Goal: Task Accomplishment & Management: Manage account settings

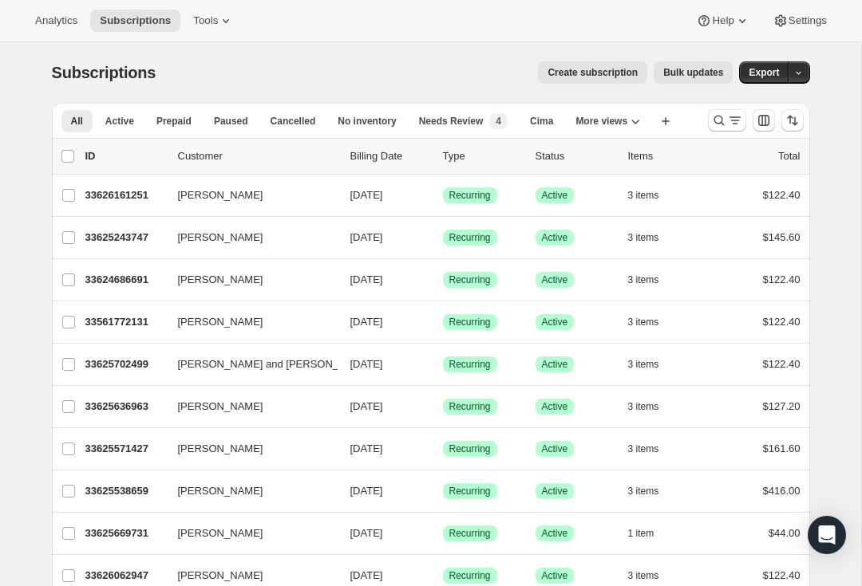
click at [711, 131] on button "Search and filter results" at bounding box center [727, 120] width 38 height 22
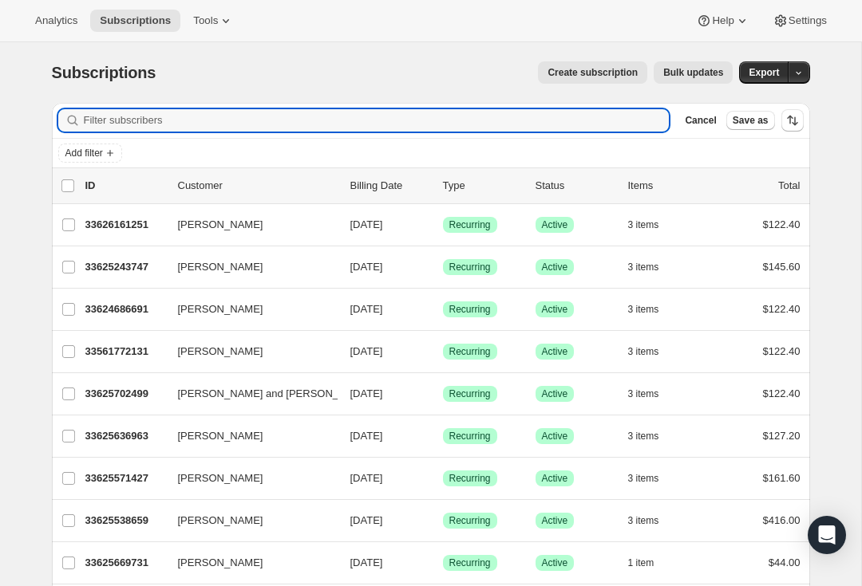
click at [155, 130] on input "Filter subscribers" at bounding box center [377, 120] width 586 height 22
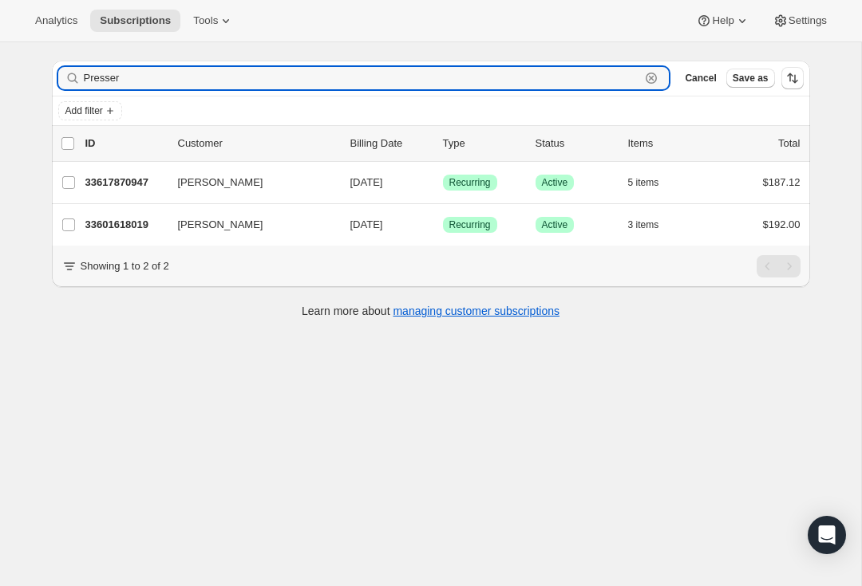
scroll to position [42, 0]
type input "Presser"
click at [112, 226] on p "33601618019" at bounding box center [125, 225] width 80 height 16
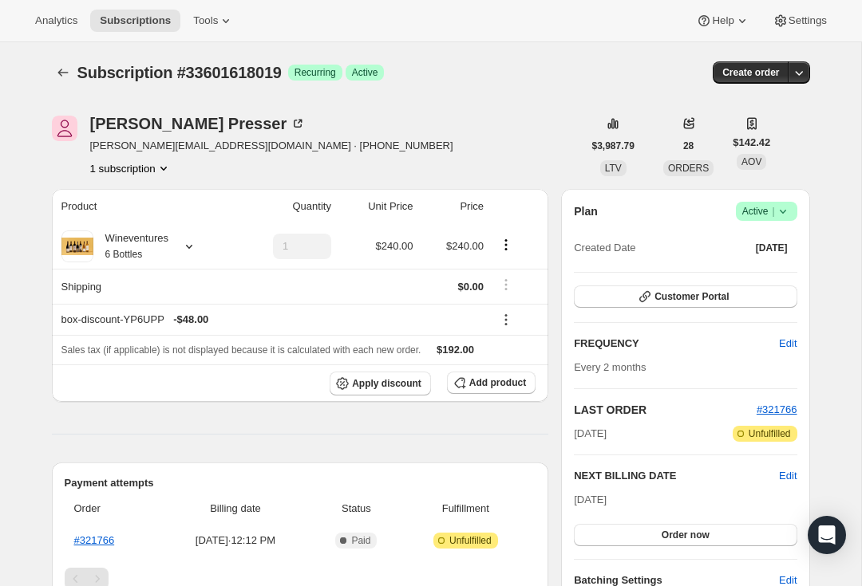
click at [197, 252] on icon at bounding box center [189, 247] width 16 height 16
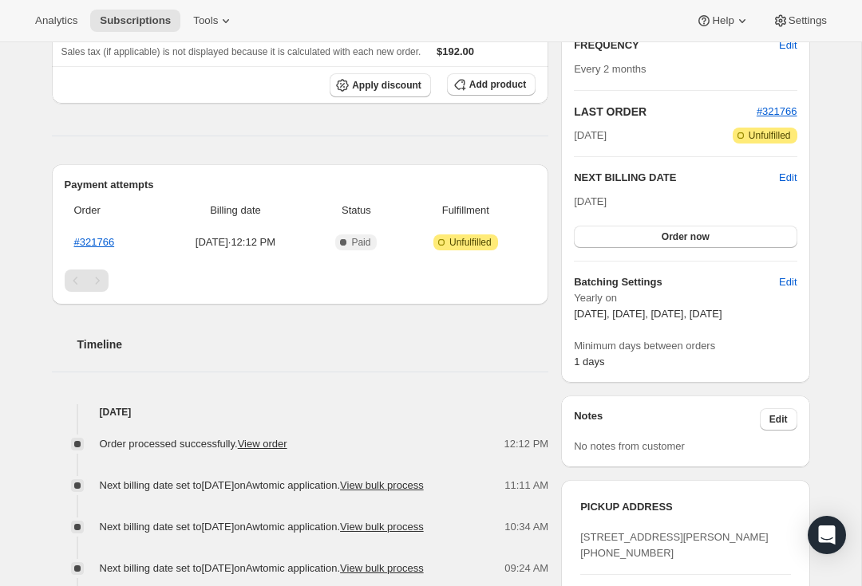
scroll to position [300, 0]
